Goal: Task Accomplishment & Management: Complete application form

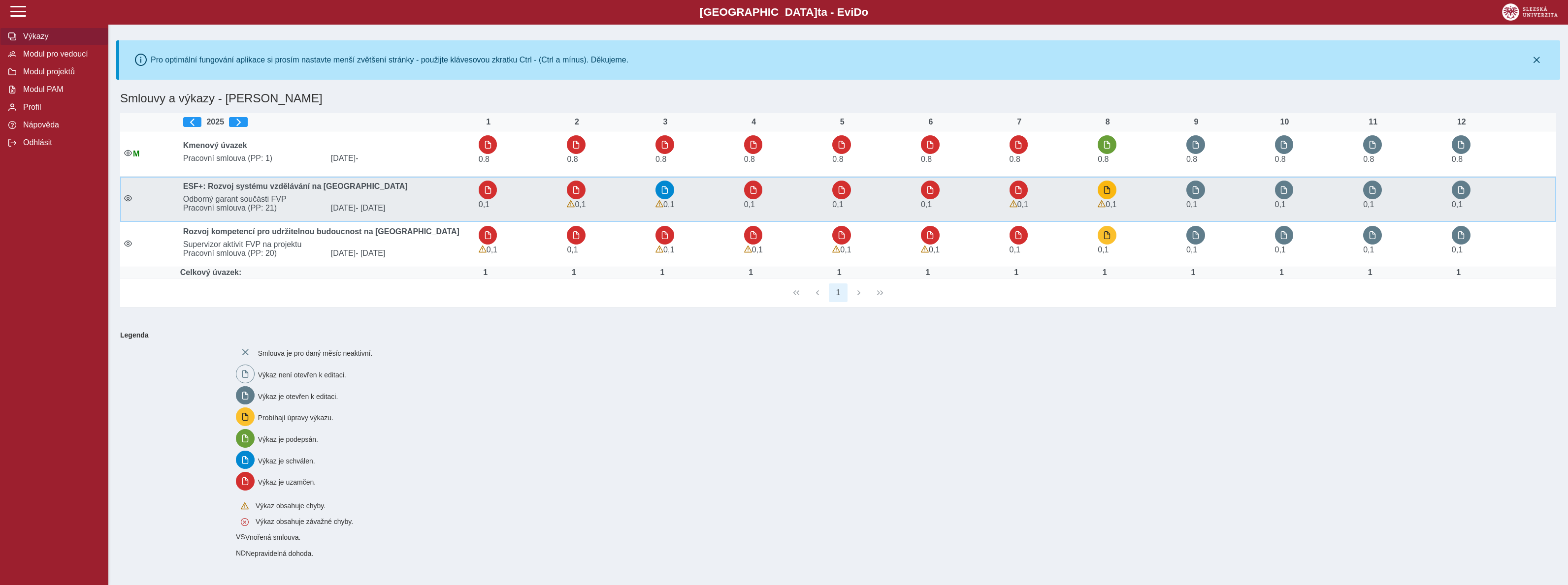
click at [1111, 195] on button "button" at bounding box center [1107, 190] width 19 height 19
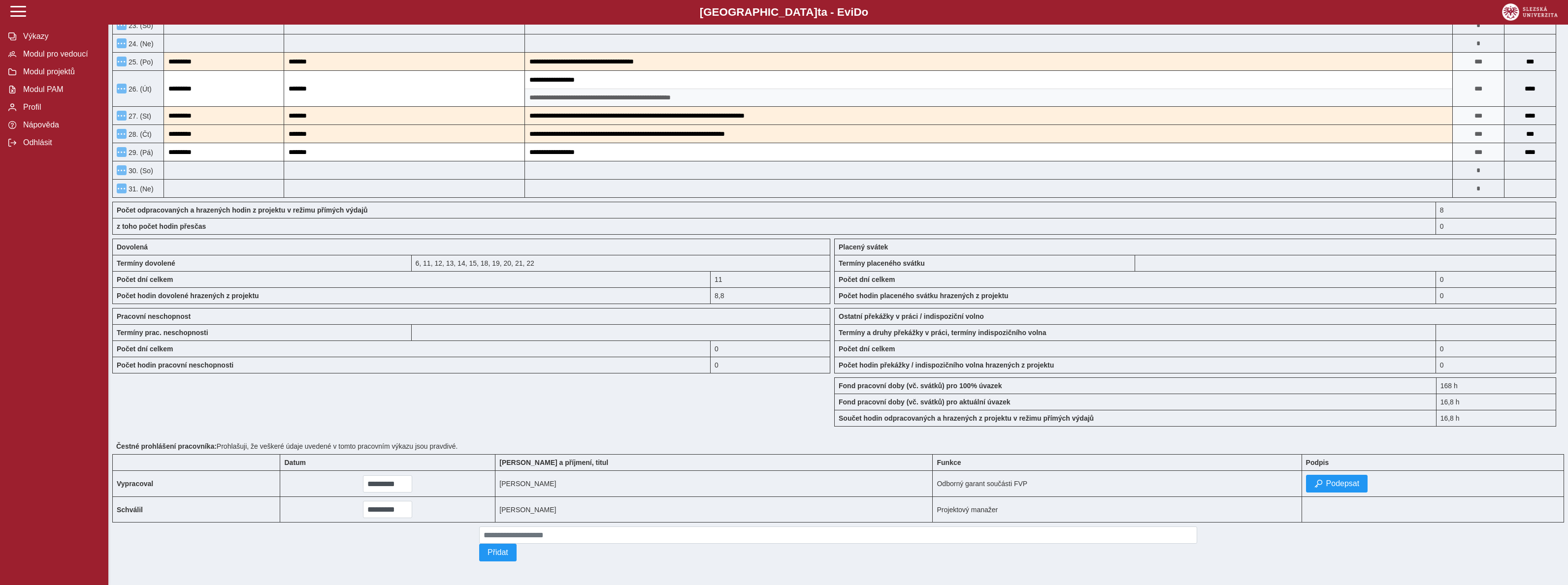
scroll to position [661, 0]
click at [1327, 489] on span "Podepsat" at bounding box center [1343, 484] width 33 height 9
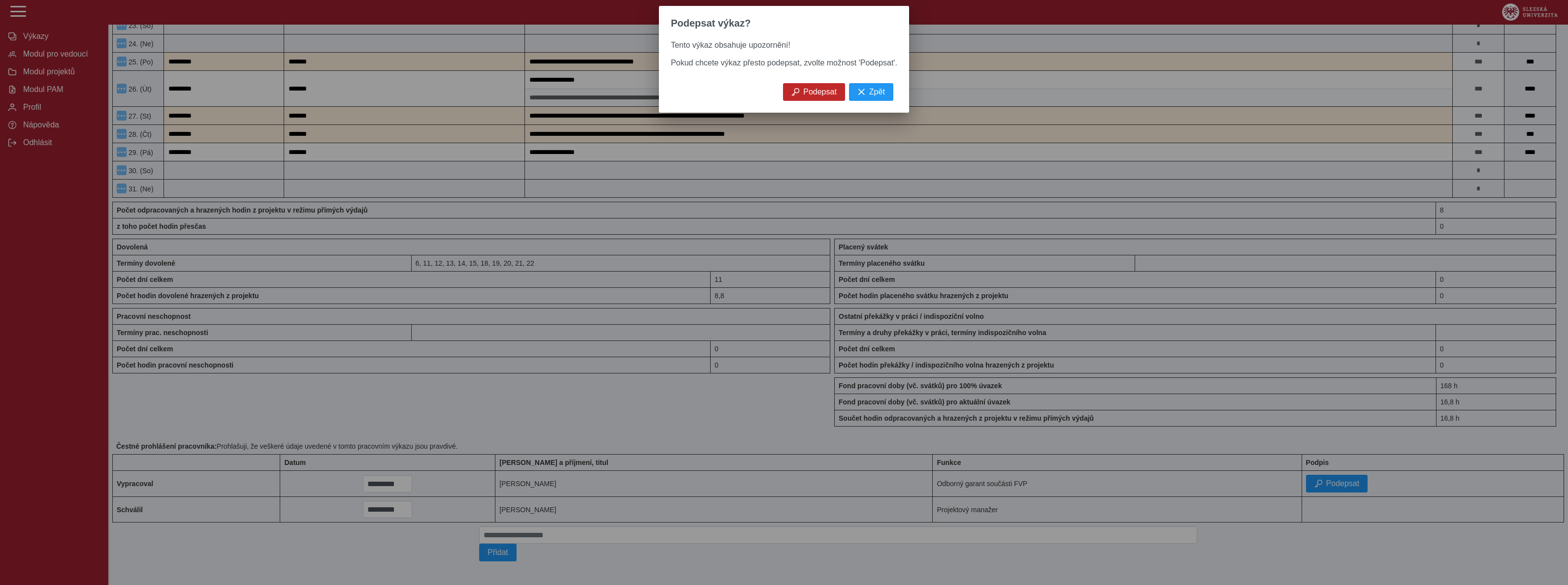
click at [819, 92] on span "Podepsat" at bounding box center [820, 92] width 33 height 9
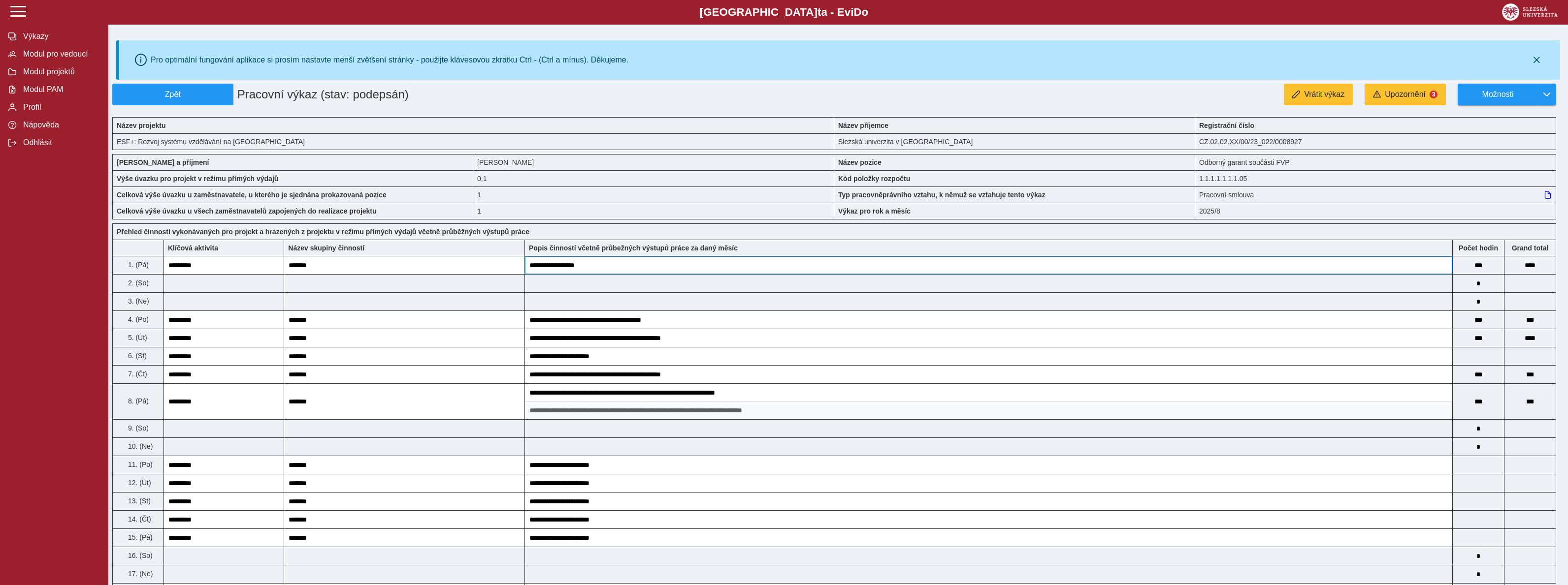
scroll to position [0, 0]
click at [188, 90] on button "Zpět" at bounding box center [173, 94] width 121 height 22
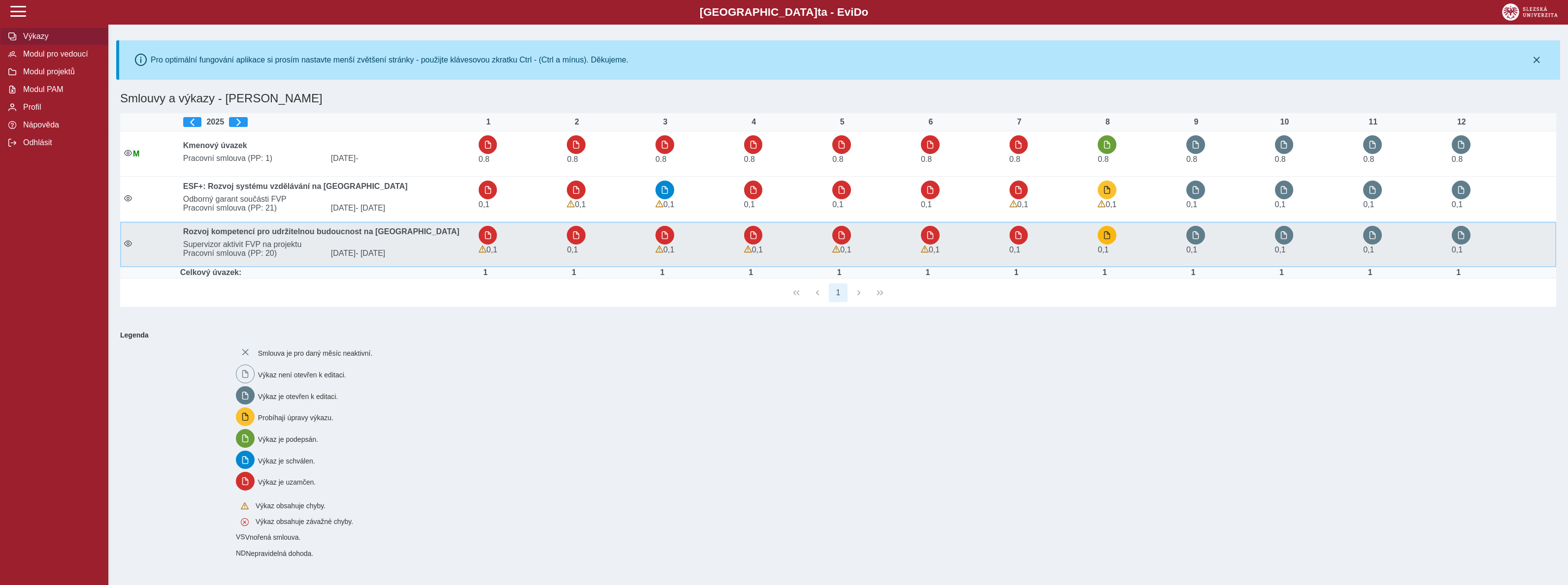
click at [1109, 235] on span "button" at bounding box center [1107, 235] width 8 height 8
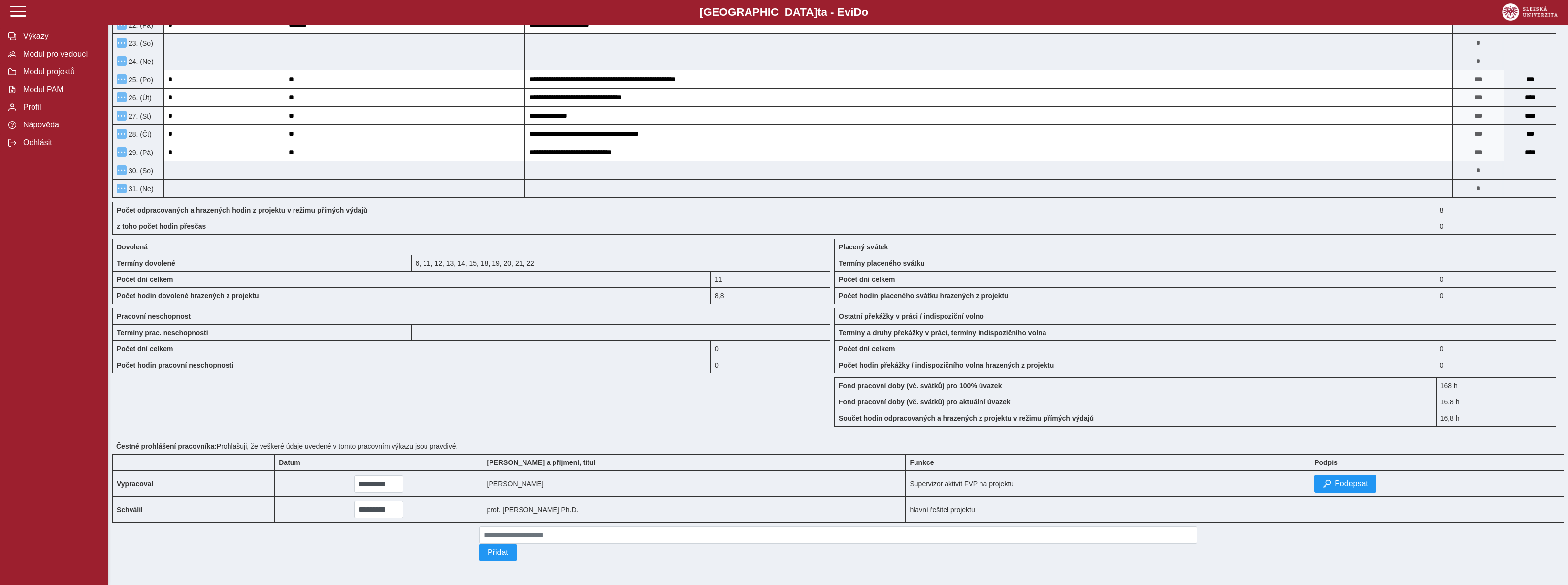
scroll to position [635, 0]
click at [1352, 488] on button "Podepsat" at bounding box center [1346, 483] width 62 height 17
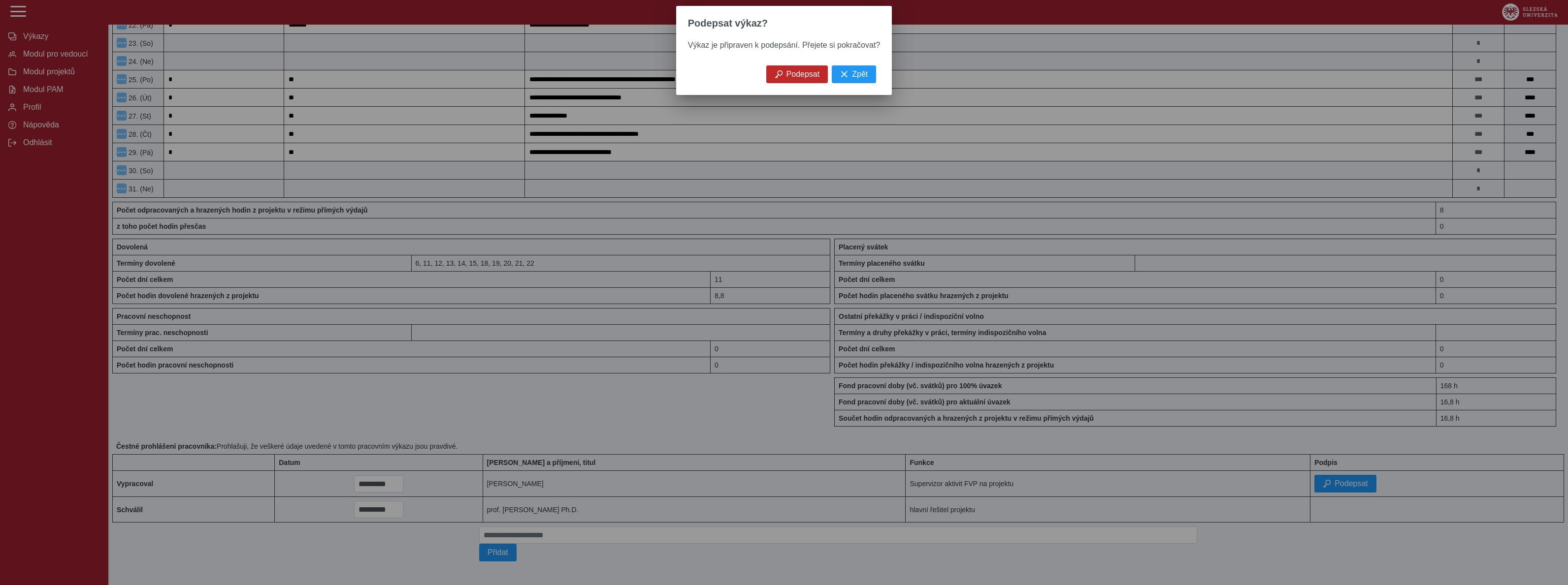
click at [809, 72] on span "Podepsat" at bounding box center [803, 74] width 33 height 9
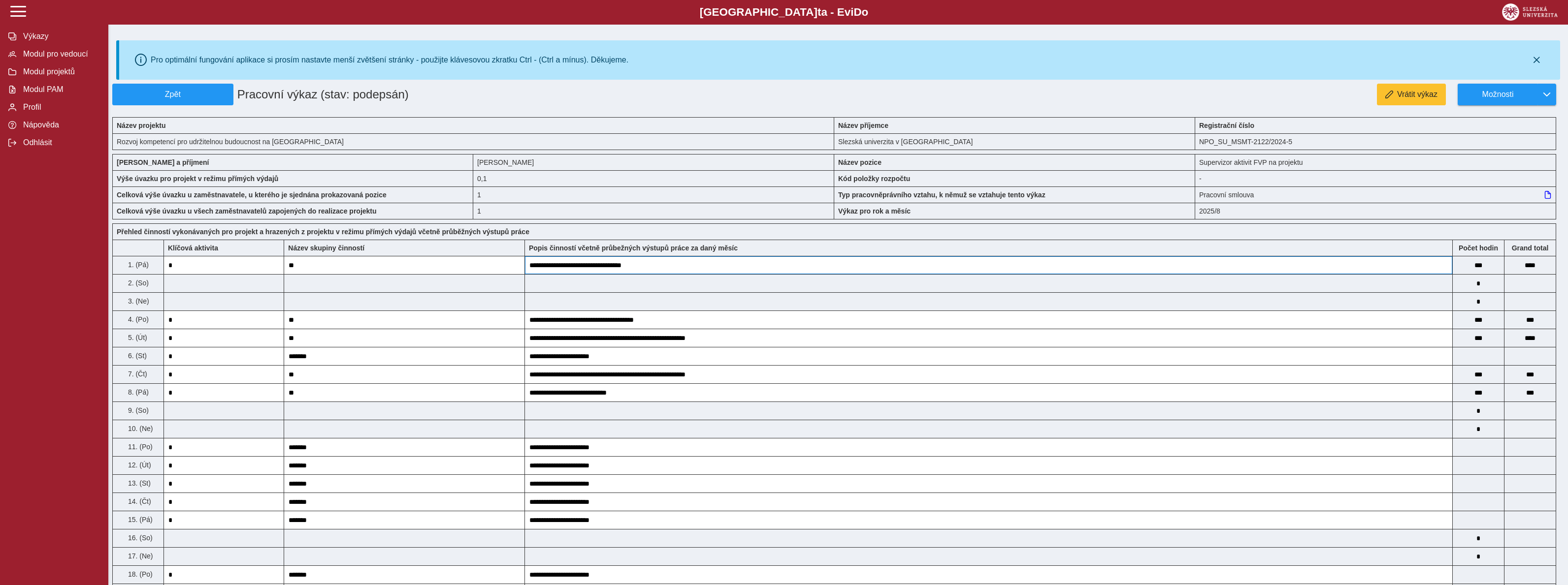
scroll to position [0, 0]
click at [39, 35] on span "Výkazy" at bounding box center [60, 36] width 80 height 9
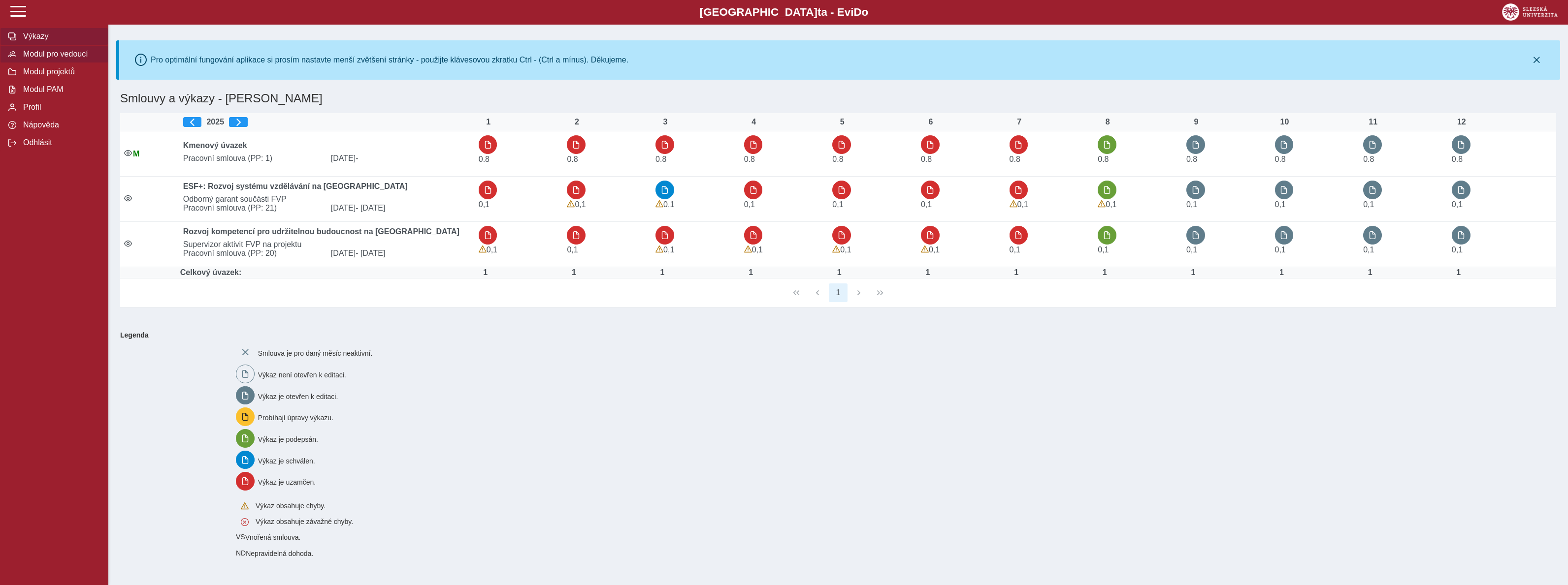
click at [52, 53] on span "Modul pro vedoucí" at bounding box center [60, 55] width 80 height 9
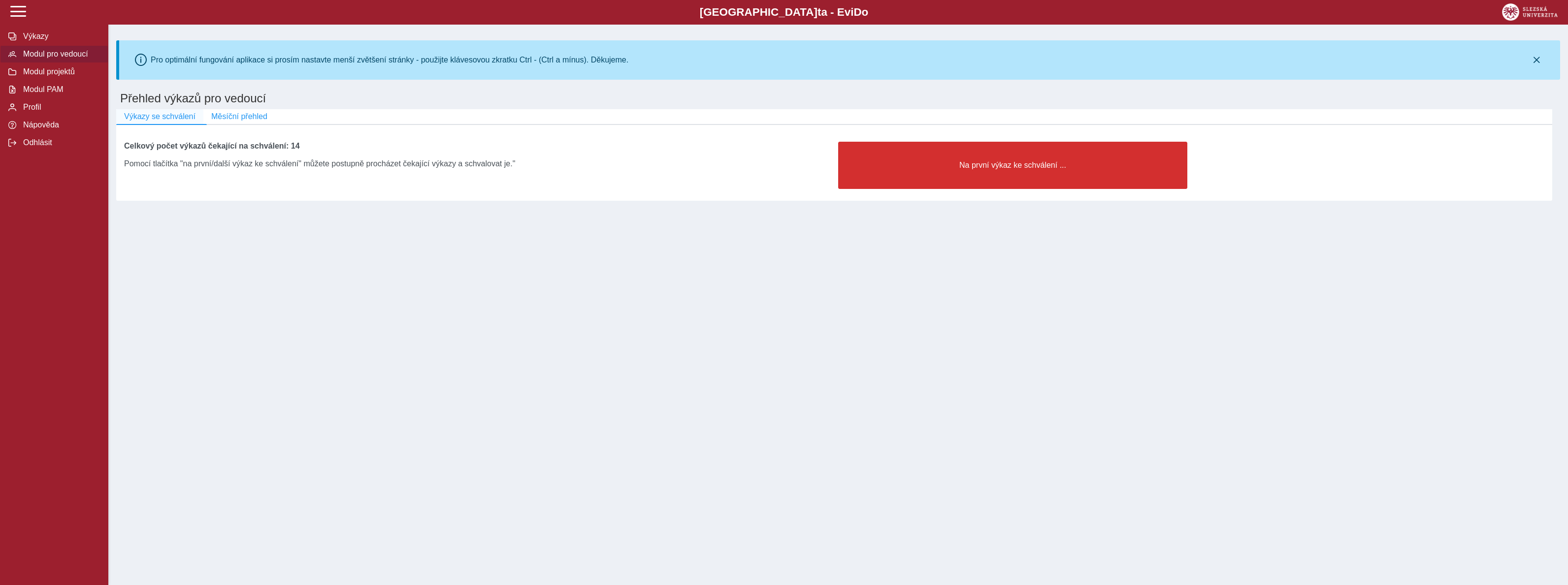
click at [169, 112] on button "Výkazy se schválení" at bounding box center [159, 116] width 87 height 14
click at [177, 118] on span "Výkazy se schválení" at bounding box center [159, 117] width 71 height 9
click at [245, 111] on button "Měsíční přehled" at bounding box center [239, 116] width 72 height 14
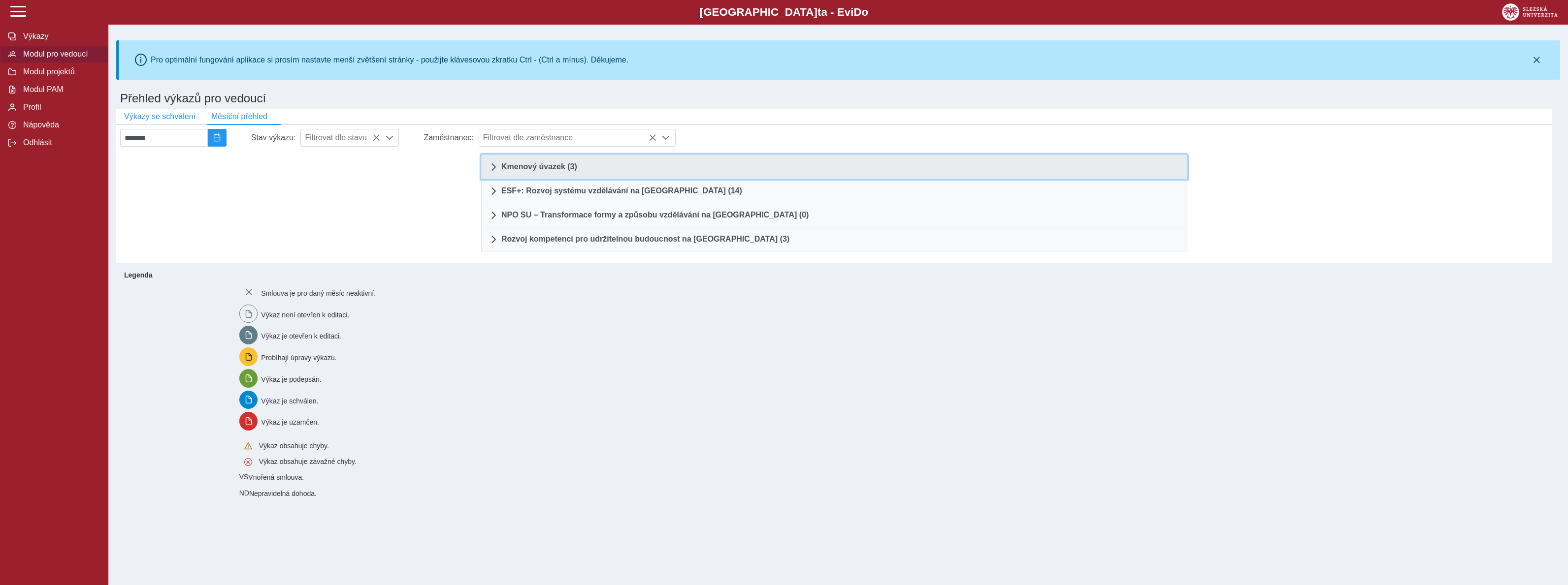
click at [542, 165] on span "Kmenový úvazek (3)" at bounding box center [539, 167] width 76 height 8
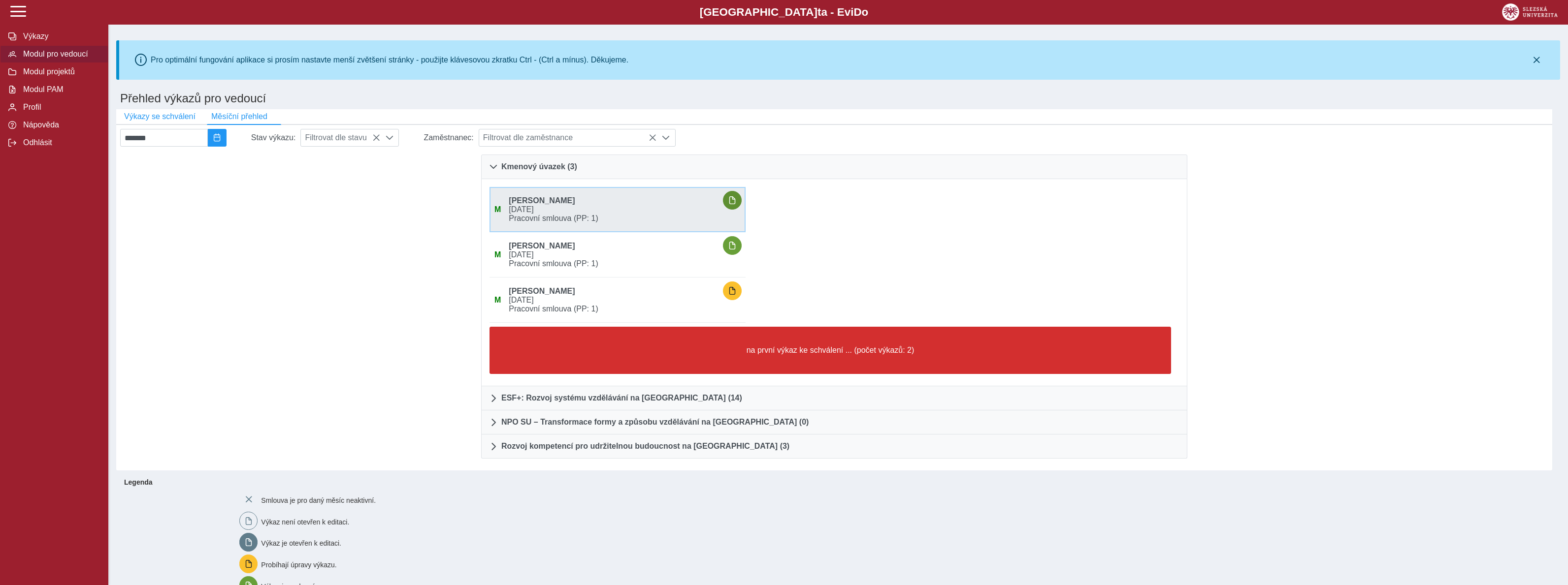
click at [737, 200] on span "button" at bounding box center [732, 200] width 8 height 8
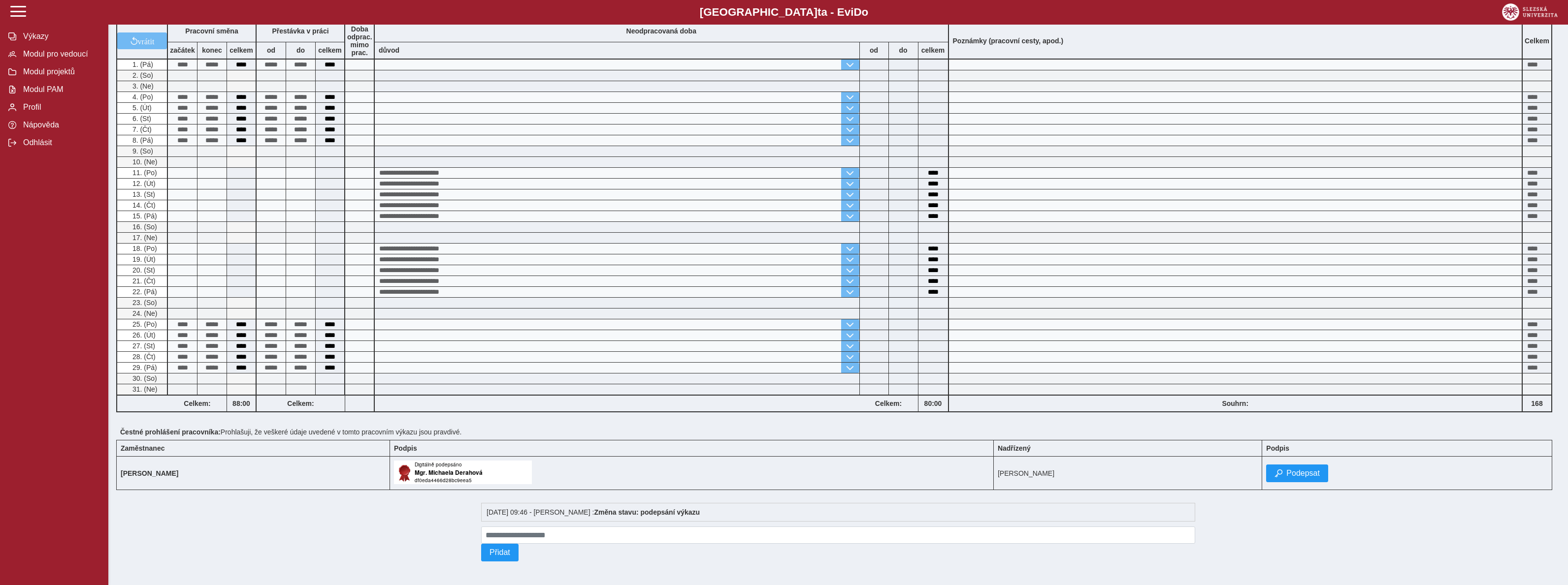
scroll to position [159, 0]
click at [1316, 479] on button "Podepsat" at bounding box center [1298, 473] width 62 height 17
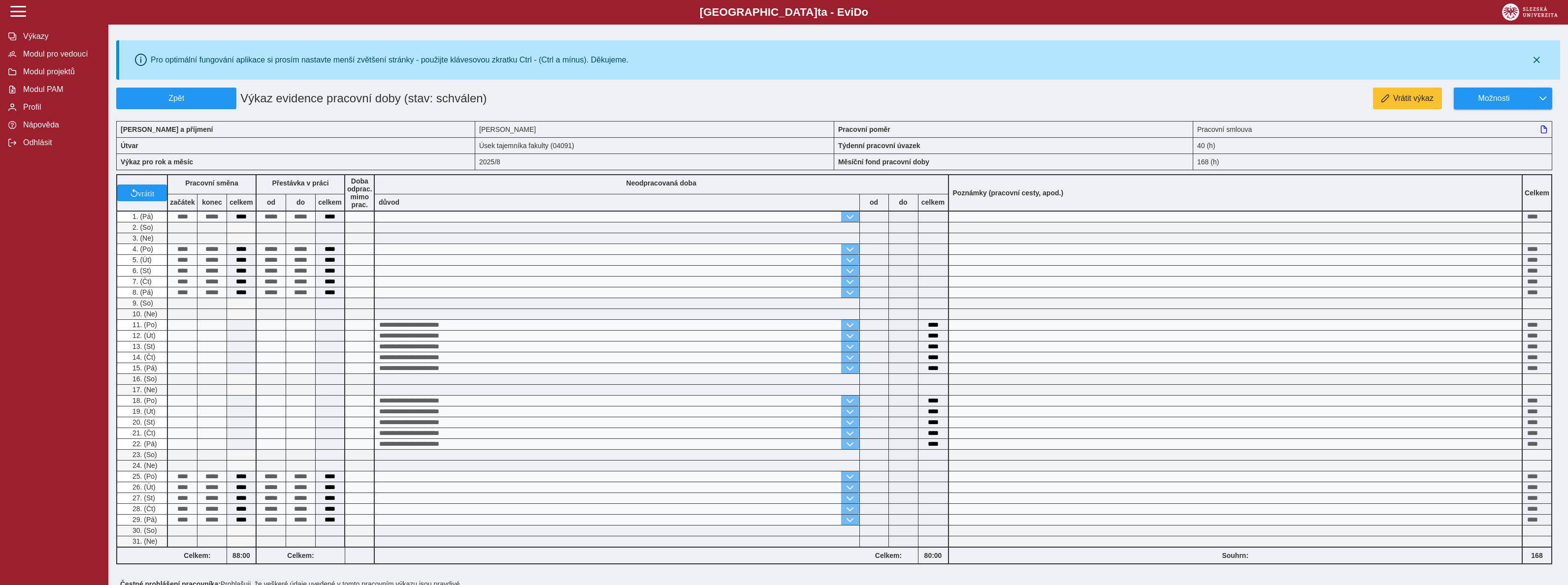
scroll to position [0, 0]
click at [197, 99] on span "Zpět" at bounding box center [176, 99] width 112 height 9
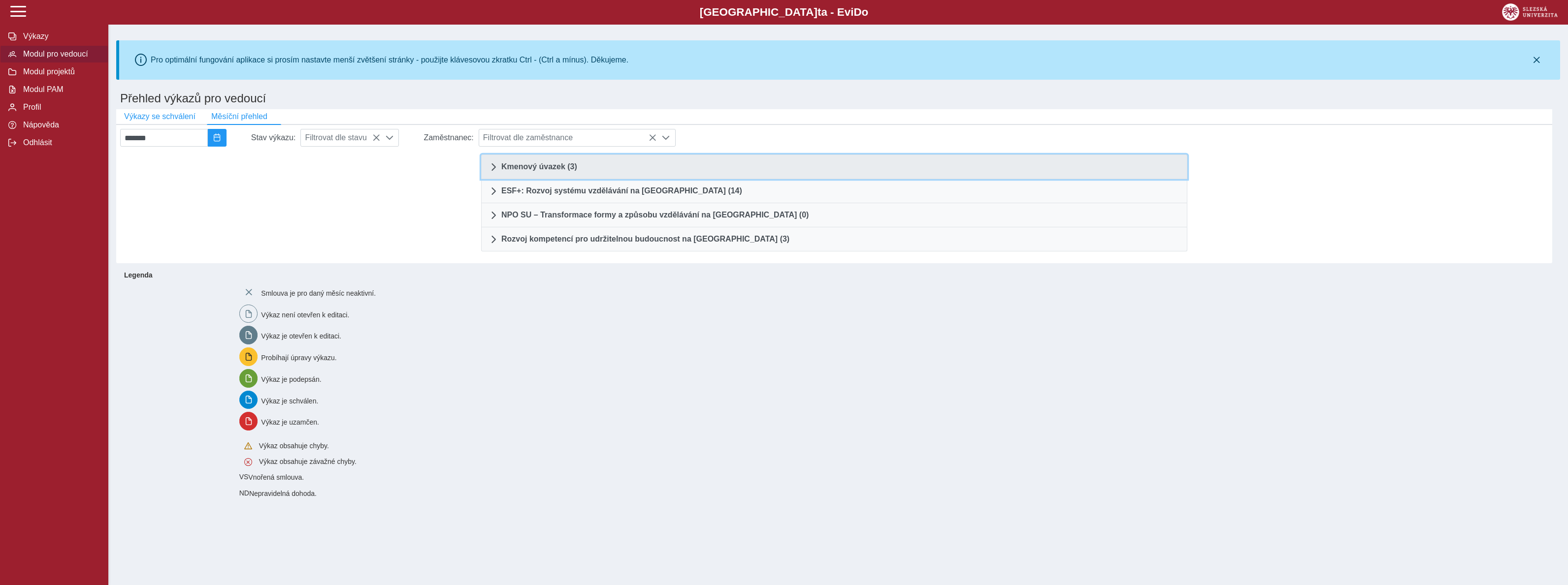
click at [513, 166] on span "Kmenový úvazek (3)" at bounding box center [539, 167] width 76 height 8
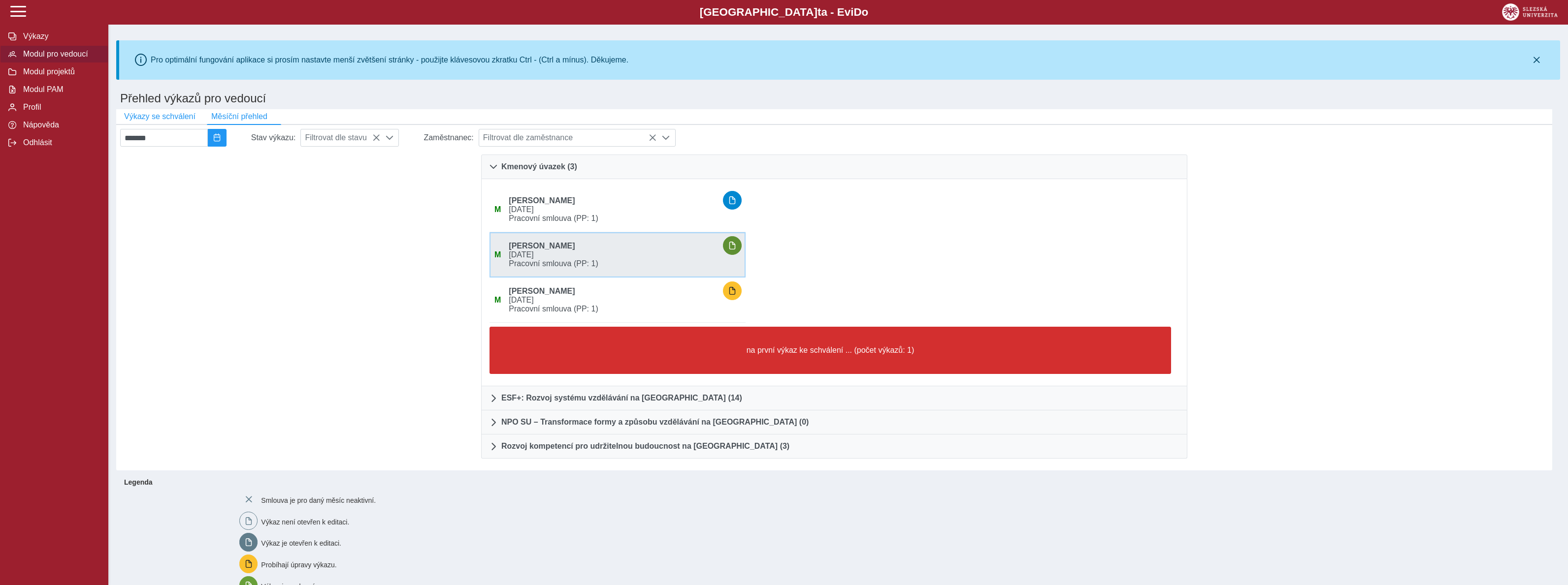
click at [742, 241] on button "button" at bounding box center [732, 245] width 19 height 19
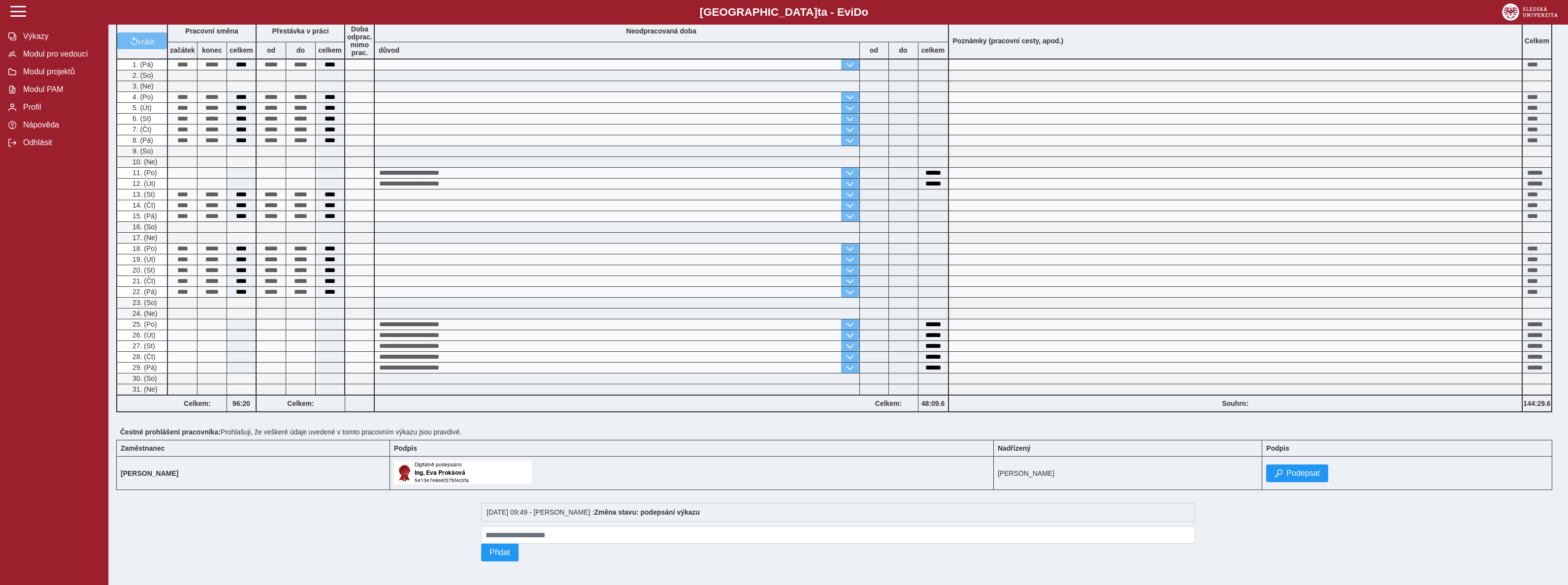
scroll to position [159, 0]
click at [1312, 477] on button "Podepsat" at bounding box center [1298, 473] width 62 height 17
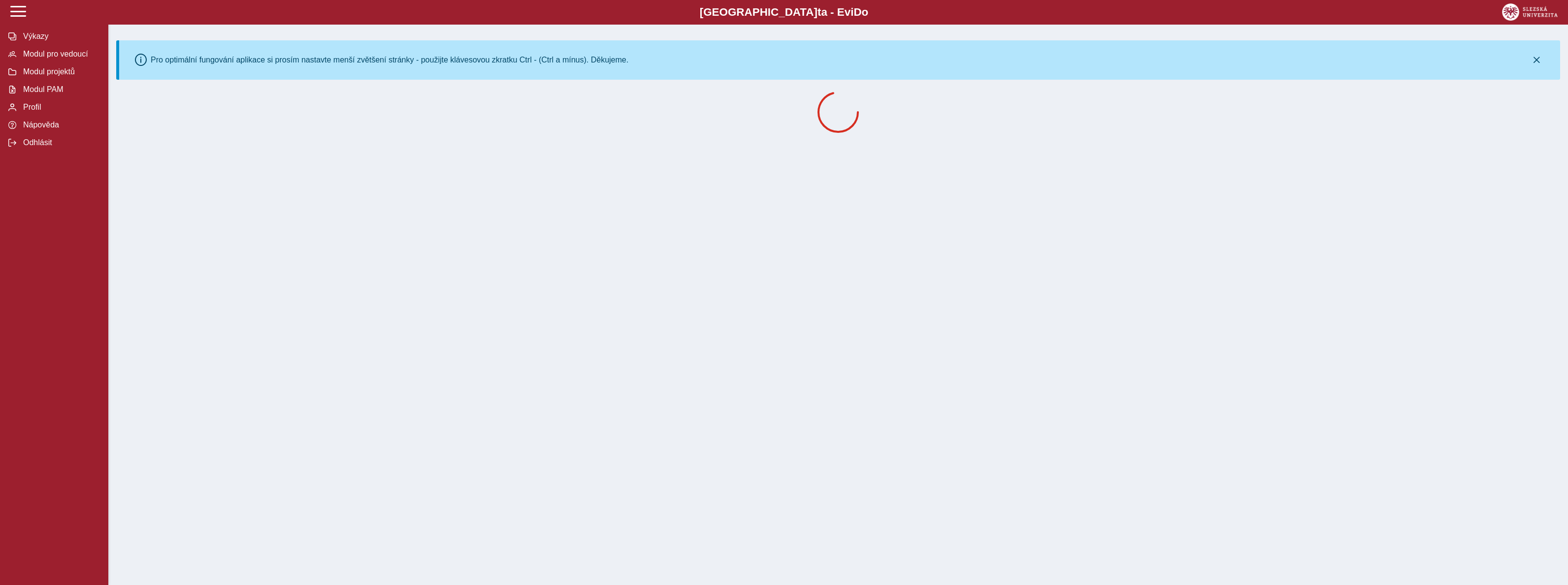
scroll to position [0, 0]
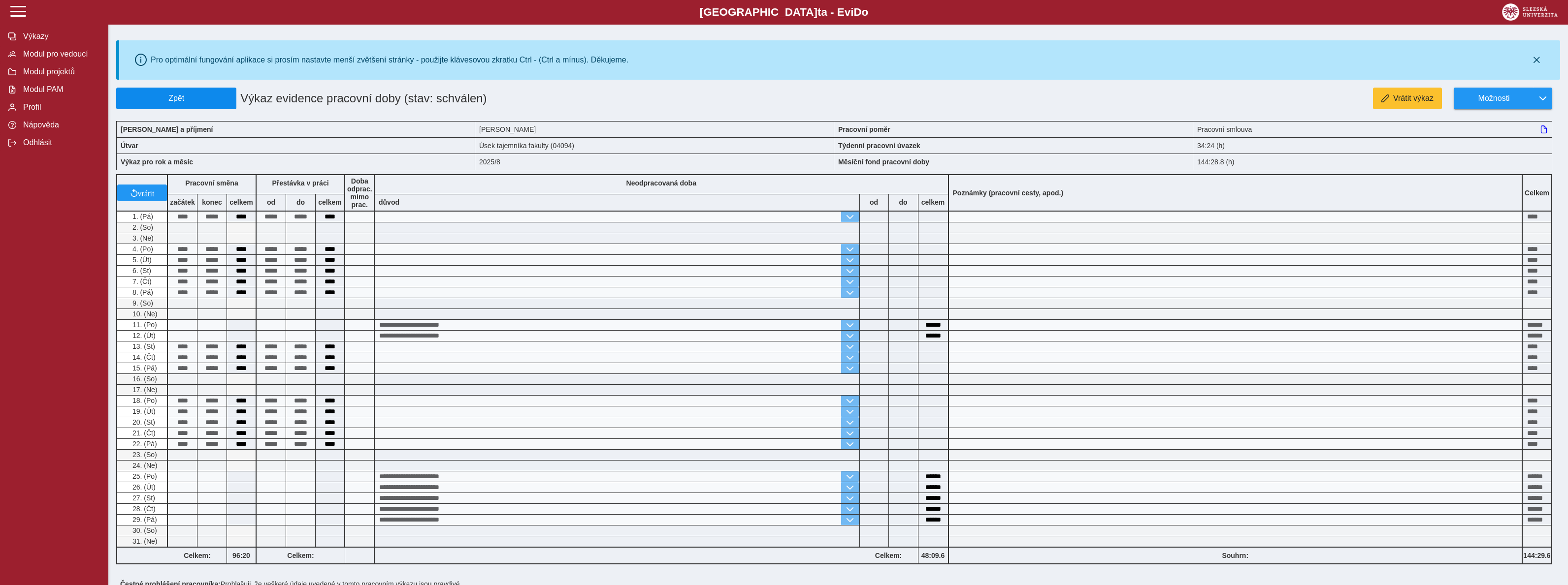
click at [188, 105] on button "Zpět" at bounding box center [176, 98] width 120 height 22
